Goal: Task Accomplishment & Management: Use online tool/utility

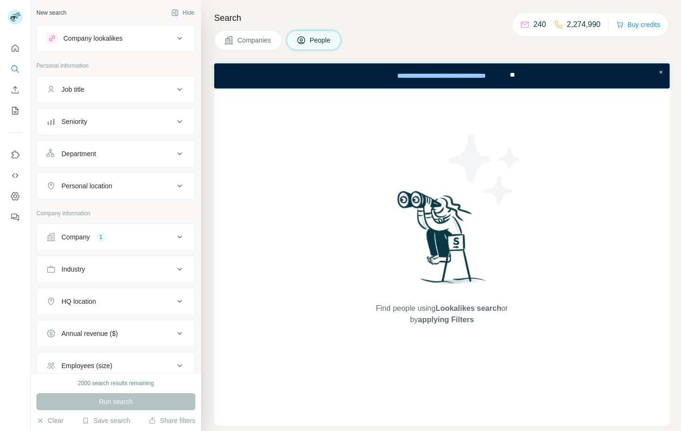
click at [139, 33] on div "Company lookalikes" at bounding box center [110, 38] width 128 height 11
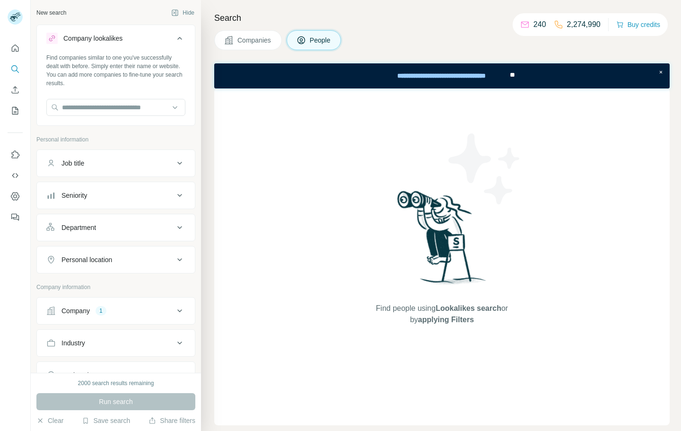
click at [139, 33] on div "Company lookalikes" at bounding box center [110, 38] width 128 height 11
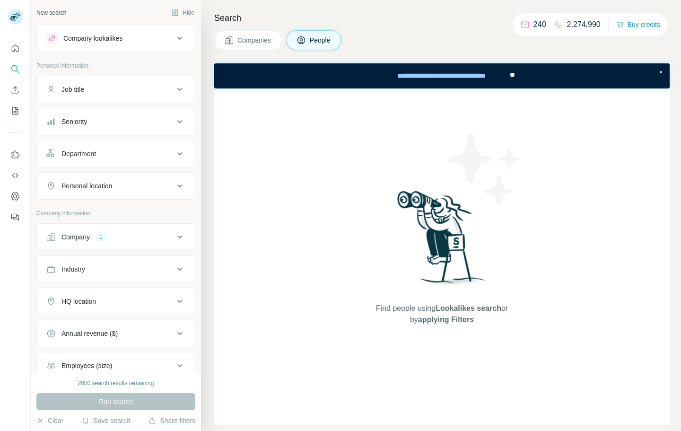
click at [121, 100] on button "Job title" at bounding box center [116, 89] width 158 height 23
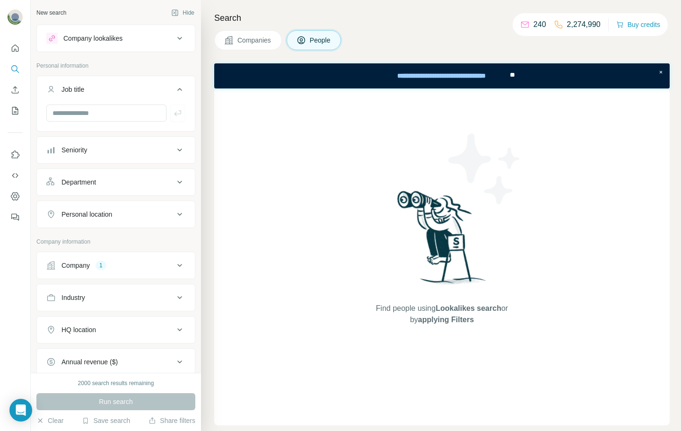
click at [130, 89] on div "Job title" at bounding box center [110, 89] width 128 height 9
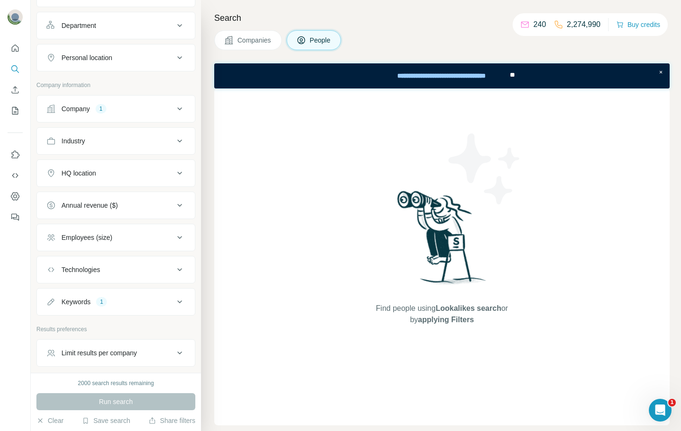
scroll to position [129, 0]
click at [150, 110] on div "Company 1" at bounding box center [110, 107] width 128 height 9
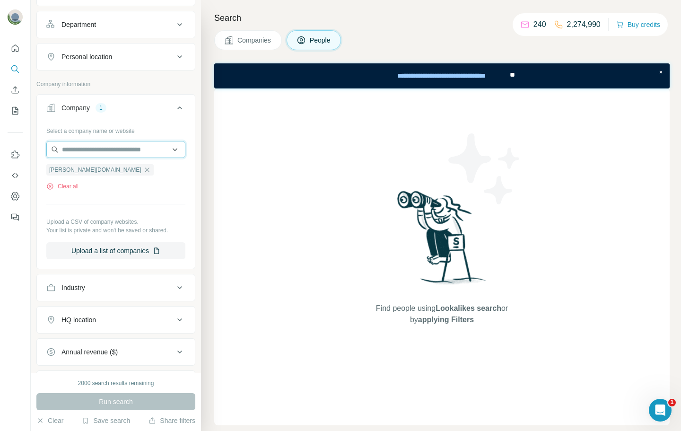
click at [130, 152] on input "text" at bounding box center [115, 149] width 139 height 17
click at [126, 204] on hr at bounding box center [115, 204] width 139 height 0
click at [128, 170] on icon "button" at bounding box center [132, 170] width 8 height 8
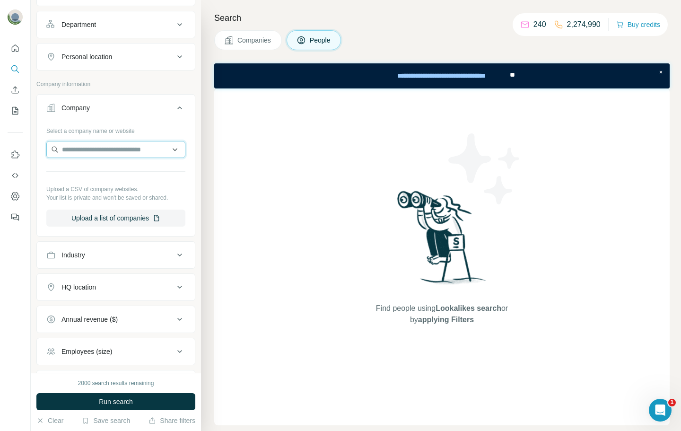
click at [109, 157] on input "text" at bounding box center [115, 149] width 139 height 17
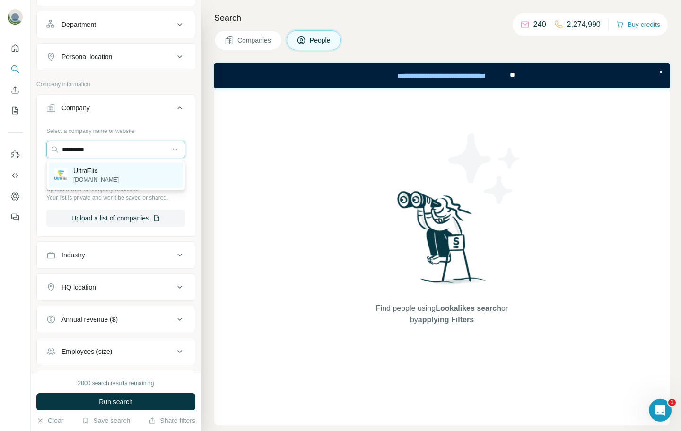
type input "*********"
click at [99, 183] on p "[DOMAIN_NAME]" at bounding box center [95, 179] width 45 height 9
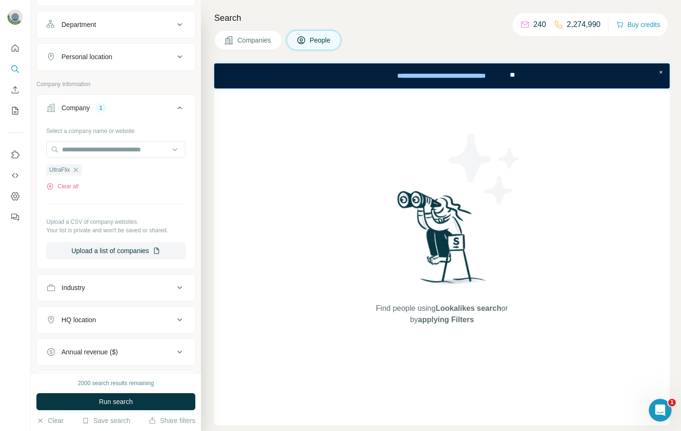
click at [95, 404] on button "Run search" at bounding box center [115, 401] width 159 height 17
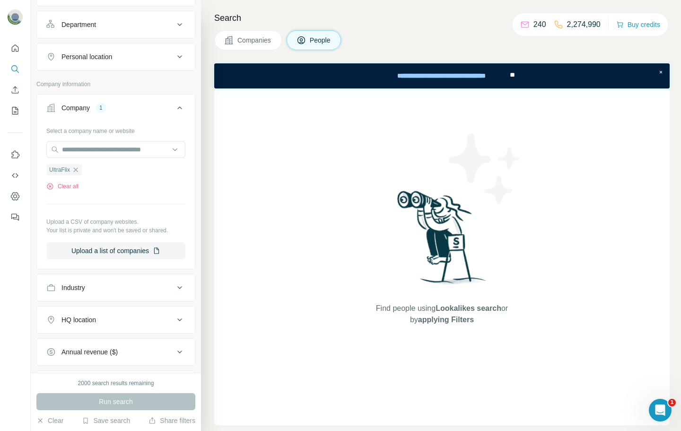
click at [234, 33] on button "Companies" at bounding box center [248, 40] width 68 height 20
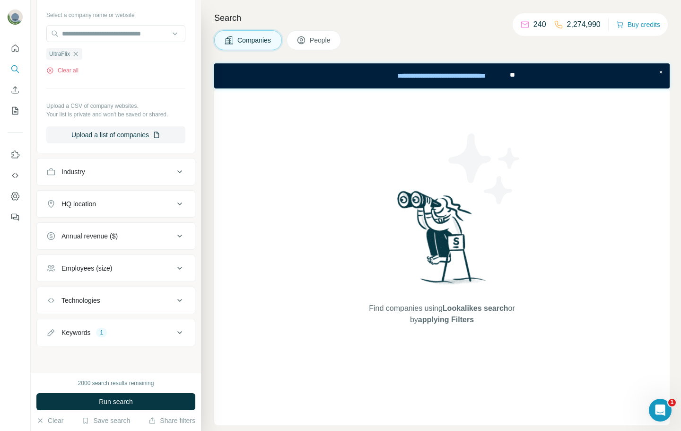
scroll to position [98, 0]
click at [136, 401] on button "Run search" at bounding box center [115, 401] width 159 height 17
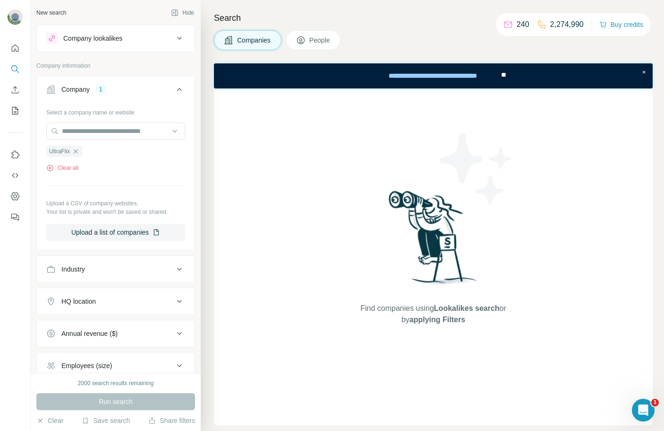
click at [74, 150] on icon "button" at bounding box center [76, 151] width 8 height 8
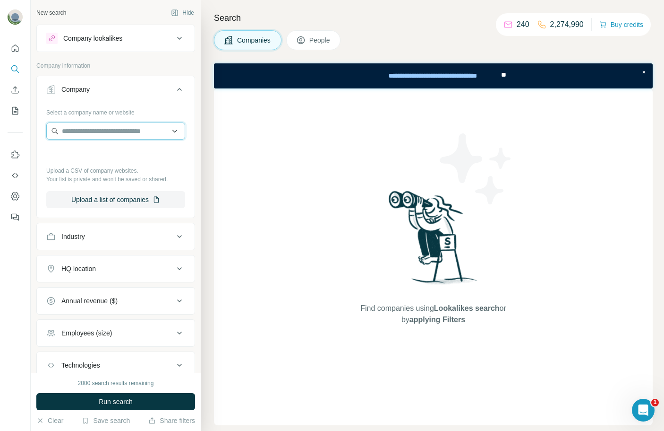
click at [75, 135] on input "text" at bounding box center [115, 130] width 139 height 17
type input "*******"
